Goal: Book appointment/travel/reservation

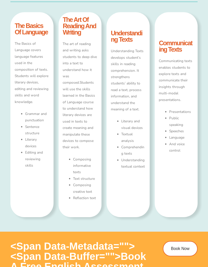
scroll to position [260, 0]
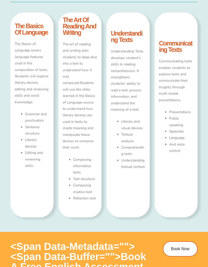
click at [67, 199] on div "The art of reading and writing asks students to deep dive into a text to unders…" at bounding box center [80, 127] width 35 height 172
click at [66, 195] on div "The art of reading and writing asks students to deep dive into a text to unders…" at bounding box center [80, 127] width 35 height 172
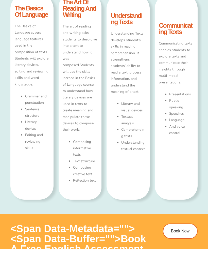
type input "*"
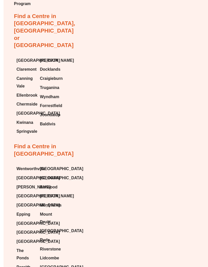
scroll to position [2742, 0]
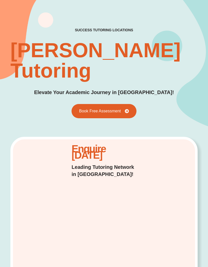
click at [125, 109] on span "Book Free Assessment" at bounding box center [104, 111] width 50 height 4
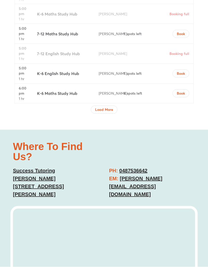
scroll to position [1869, 0]
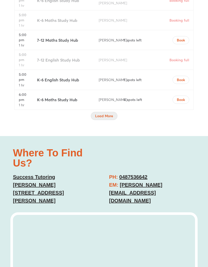
click at [114, 112] on button "Load More" at bounding box center [104, 116] width 27 height 8
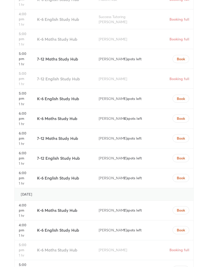
scroll to position [1850, 0]
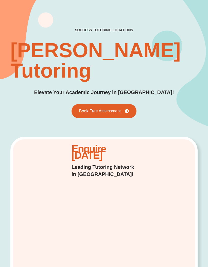
scroll to position [24, 0]
